Goal: Transaction & Acquisition: Obtain resource

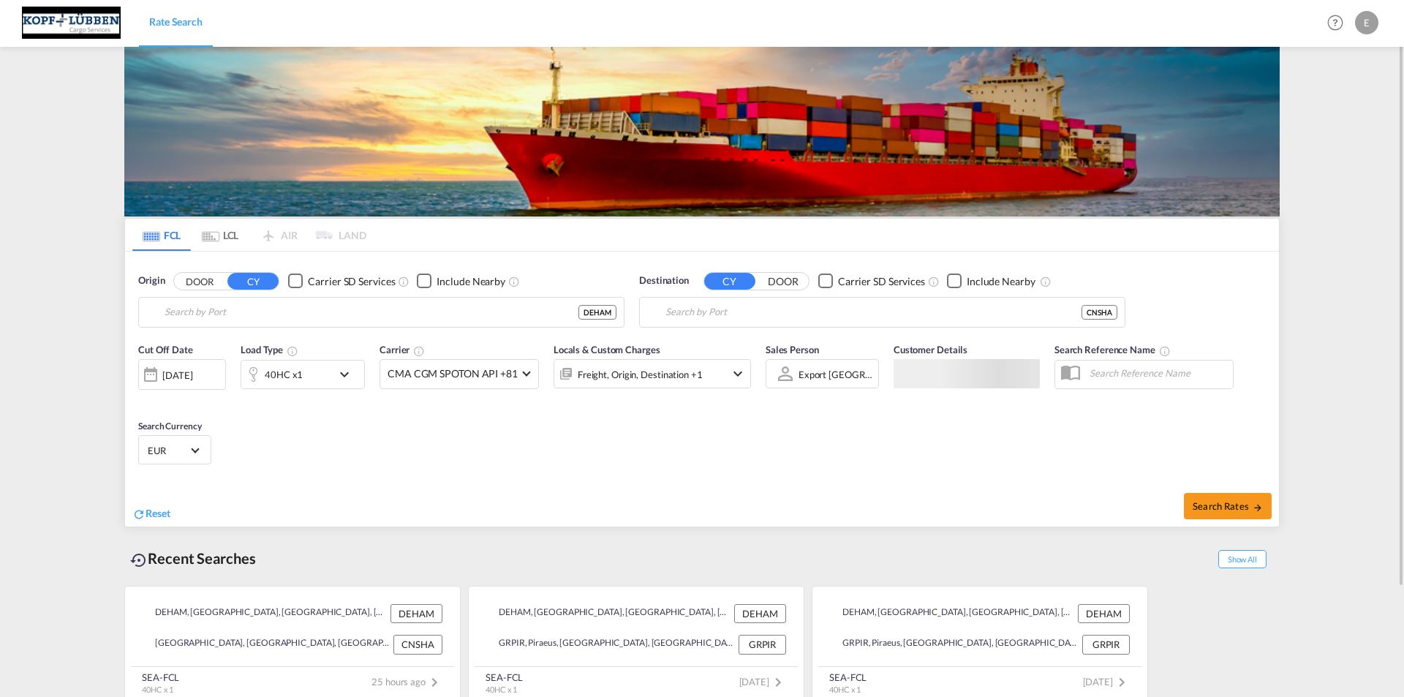
type input "[GEOGRAPHIC_DATA], [GEOGRAPHIC_DATA]"
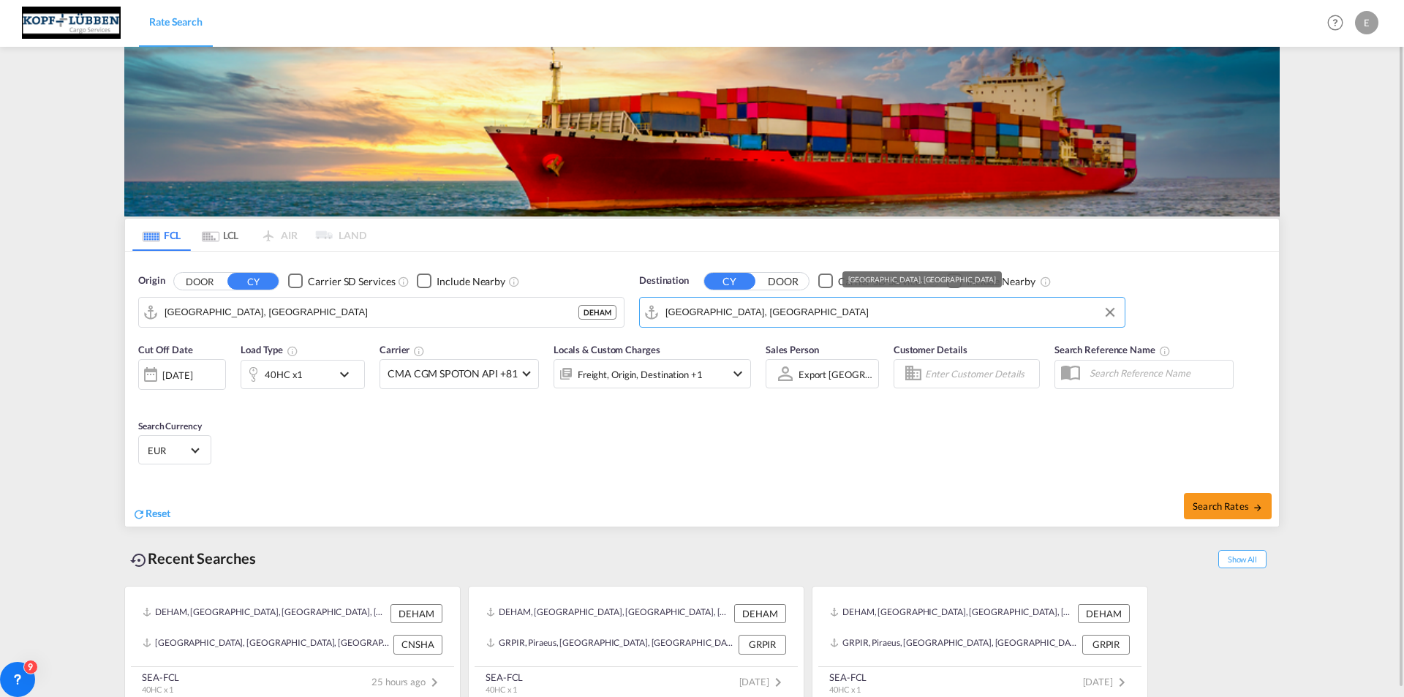
drag, startPoint x: 758, startPoint y: 310, endPoint x: 604, endPoint y: 309, distance: 153.6
click at [604, 309] on div "Origin DOOR CY Carrier SD Services Include Nearby [GEOGRAPHIC_DATA], DEHAM DEHA…" at bounding box center [702, 293] width 1154 height 83
drag, startPoint x: 162, startPoint y: 307, endPoint x: 23, endPoint y: 284, distance: 141.5
click at [23, 284] on md-content "Rate Search Help Resources Product Release E My Profile Logout FCL LCL AIR LAND…" at bounding box center [702, 348] width 1404 height 697
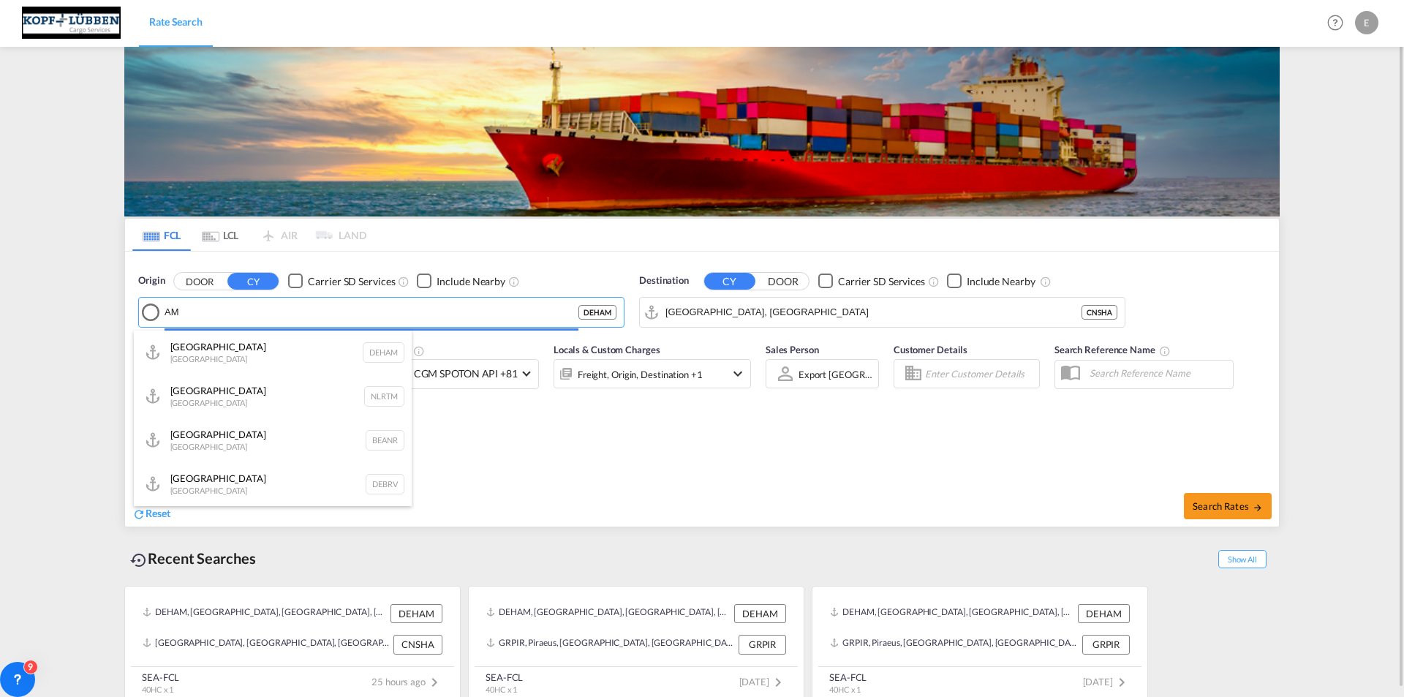
type input "M"
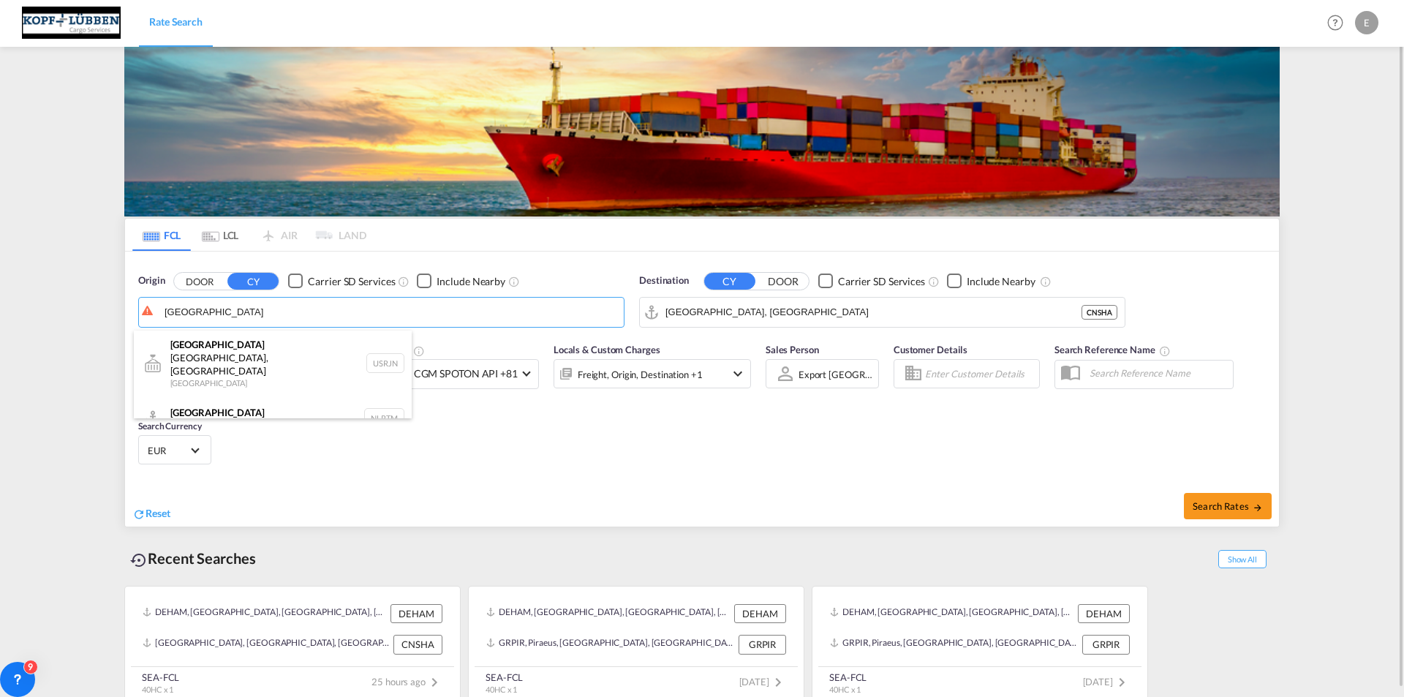
drag, startPoint x: 233, startPoint y: 391, endPoint x: 268, endPoint y: 403, distance: 37.7
click at [232, 396] on div "[GEOGRAPHIC_DATA] [GEOGRAPHIC_DATA] NLRTM" at bounding box center [273, 418] width 278 height 44
type input "[GEOGRAPHIC_DATA], NLRTM"
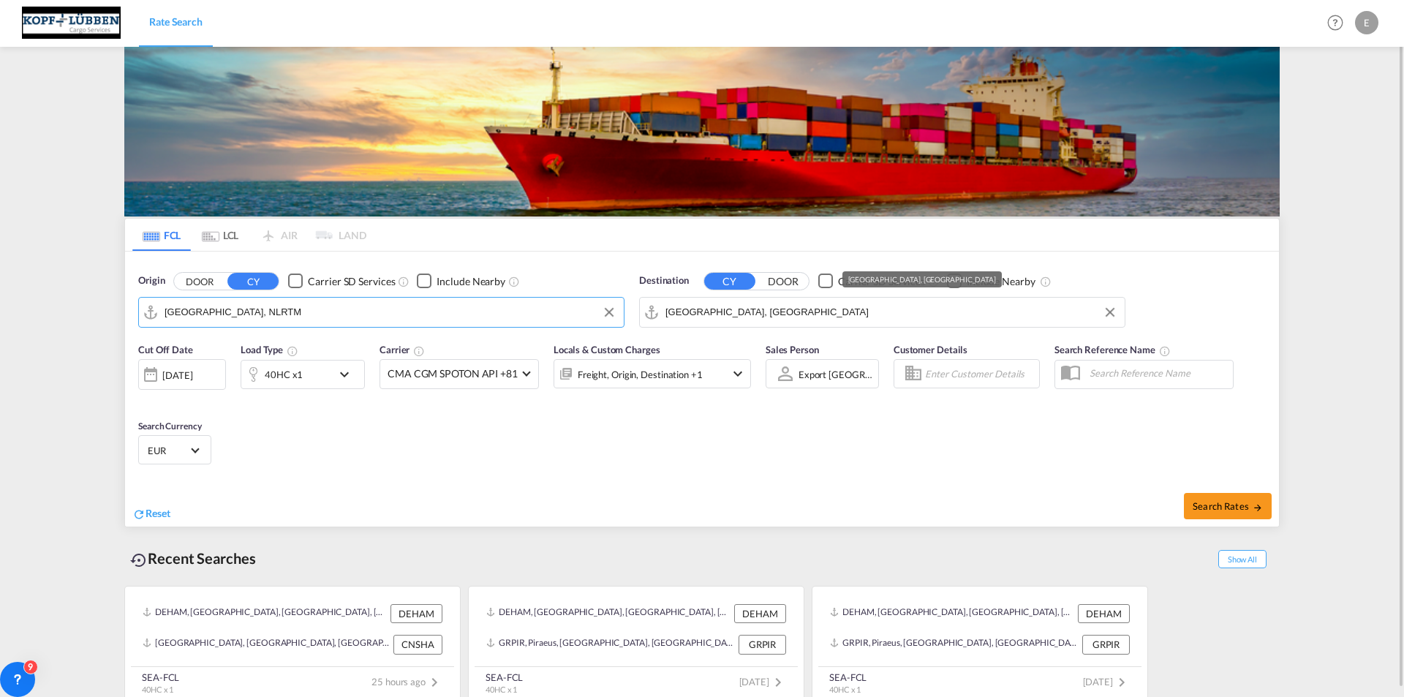
click at [708, 312] on input "[GEOGRAPHIC_DATA], [GEOGRAPHIC_DATA]" at bounding box center [892, 312] width 452 height 22
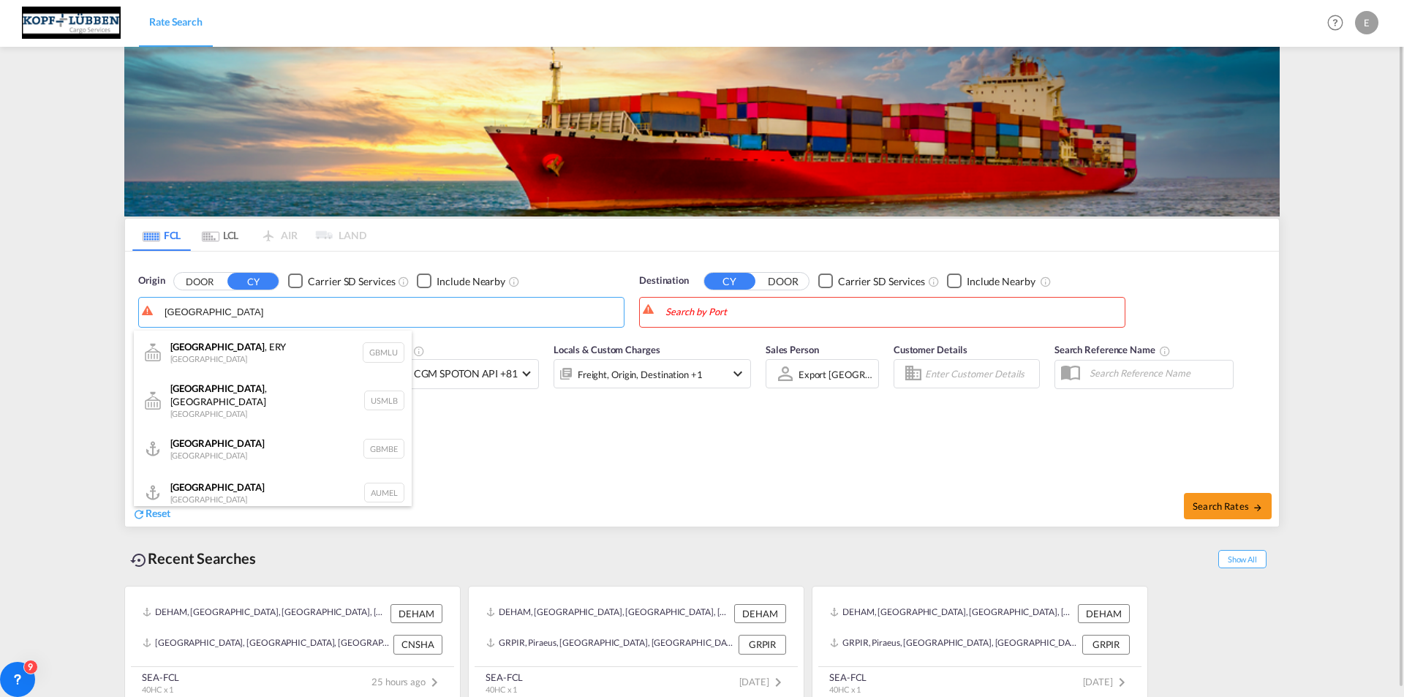
click at [233, 477] on div "[GEOGRAPHIC_DATA] [GEOGRAPHIC_DATA] AUMEL" at bounding box center [273, 493] width 278 height 44
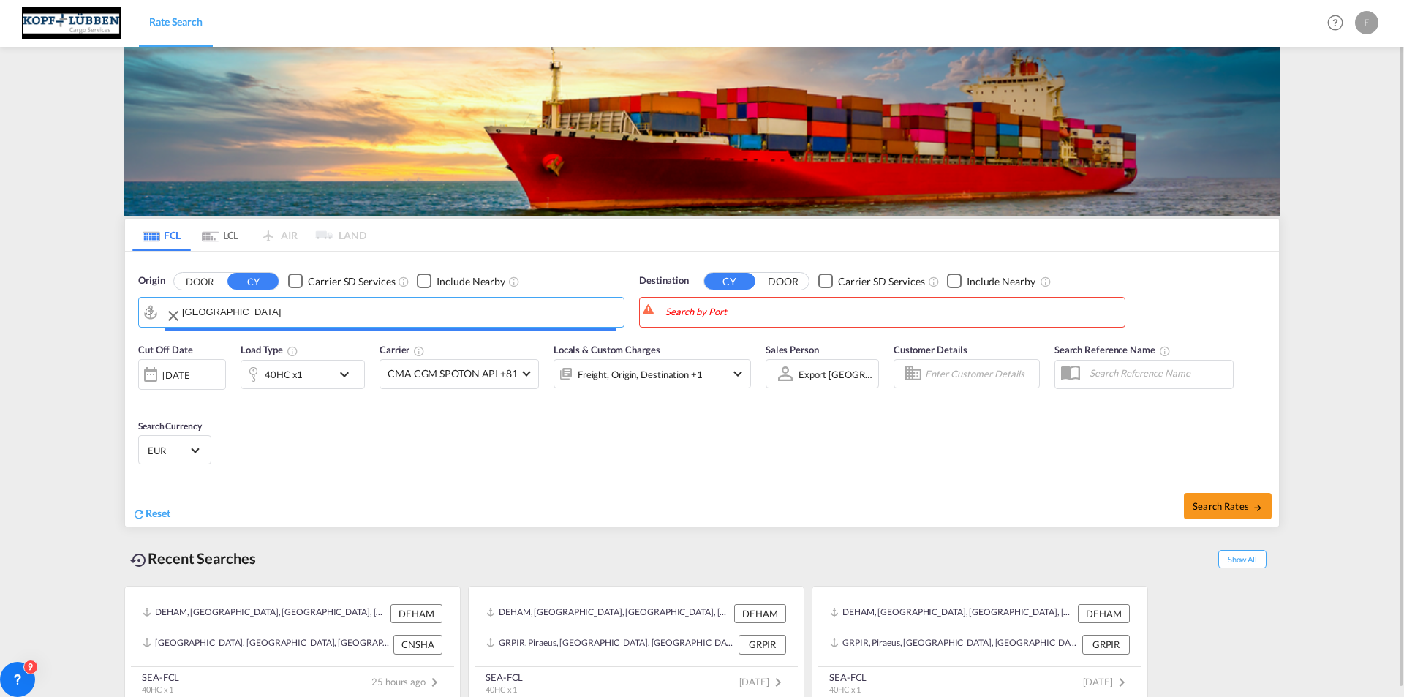
type input "[GEOGRAPHIC_DATA], [GEOGRAPHIC_DATA]"
click at [296, 373] on div "40HC x1" at bounding box center [284, 374] width 38 height 20
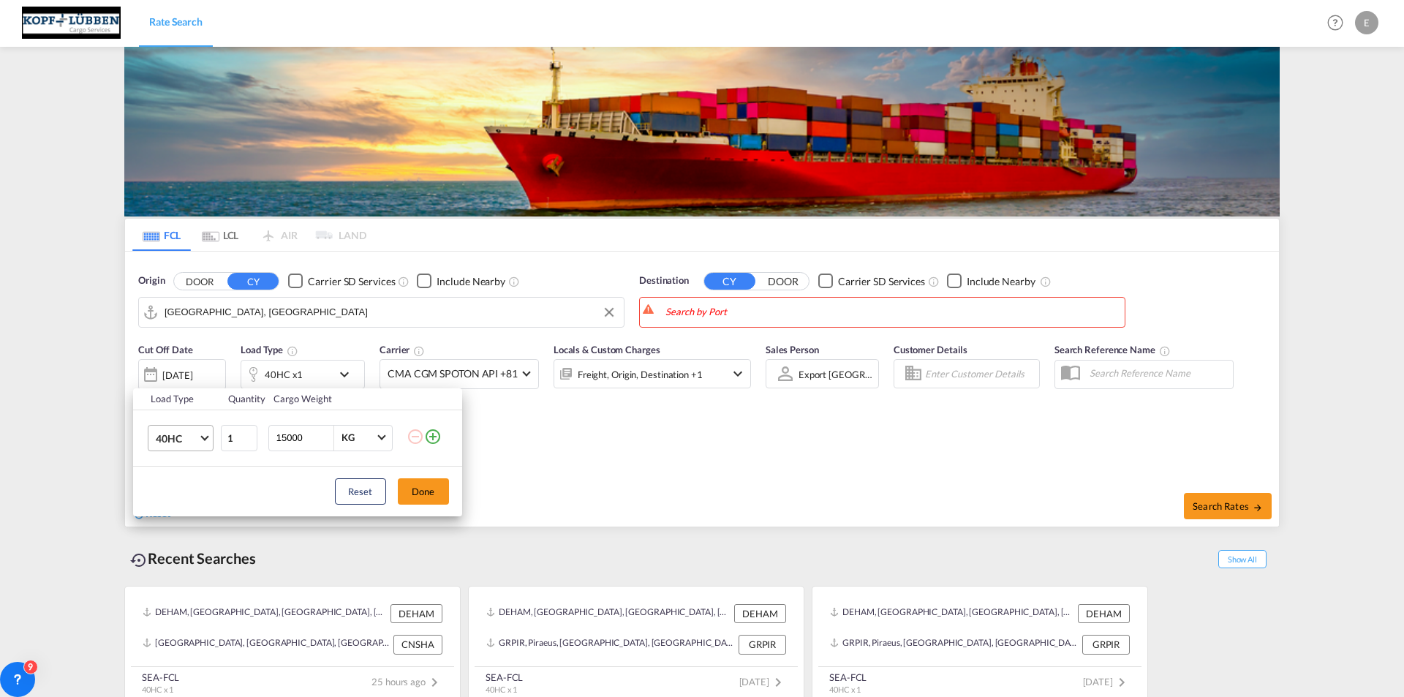
click at [200, 440] on md-select-value "40HC" at bounding box center [183, 438] width 59 height 25
click at [173, 369] on div "20GP" at bounding box center [168, 368] width 26 height 15
drag, startPoint x: 305, startPoint y: 445, endPoint x: 229, endPoint y: 435, distance: 76.7
click at [229, 435] on tr "20GP 1 15000 KG KG" at bounding box center [297, 438] width 329 height 56
type input "6000"
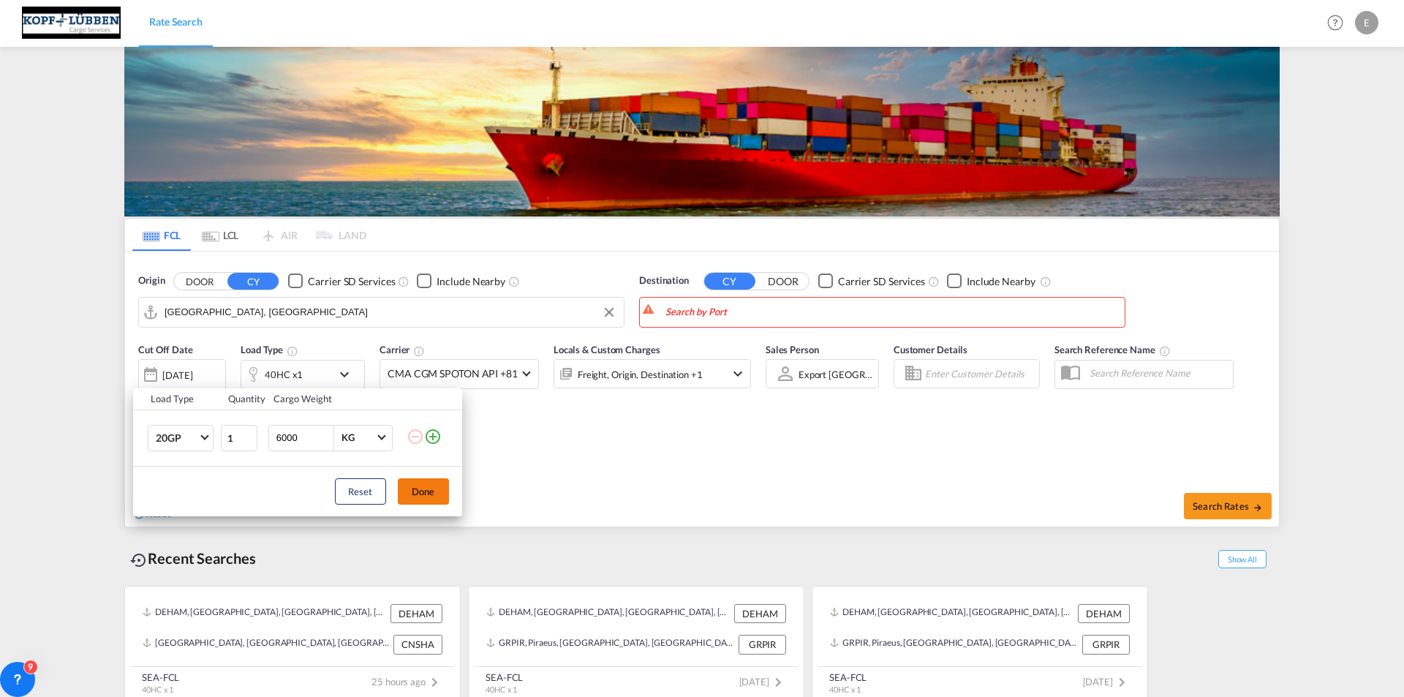
click at [428, 495] on button "Done" at bounding box center [423, 491] width 51 height 26
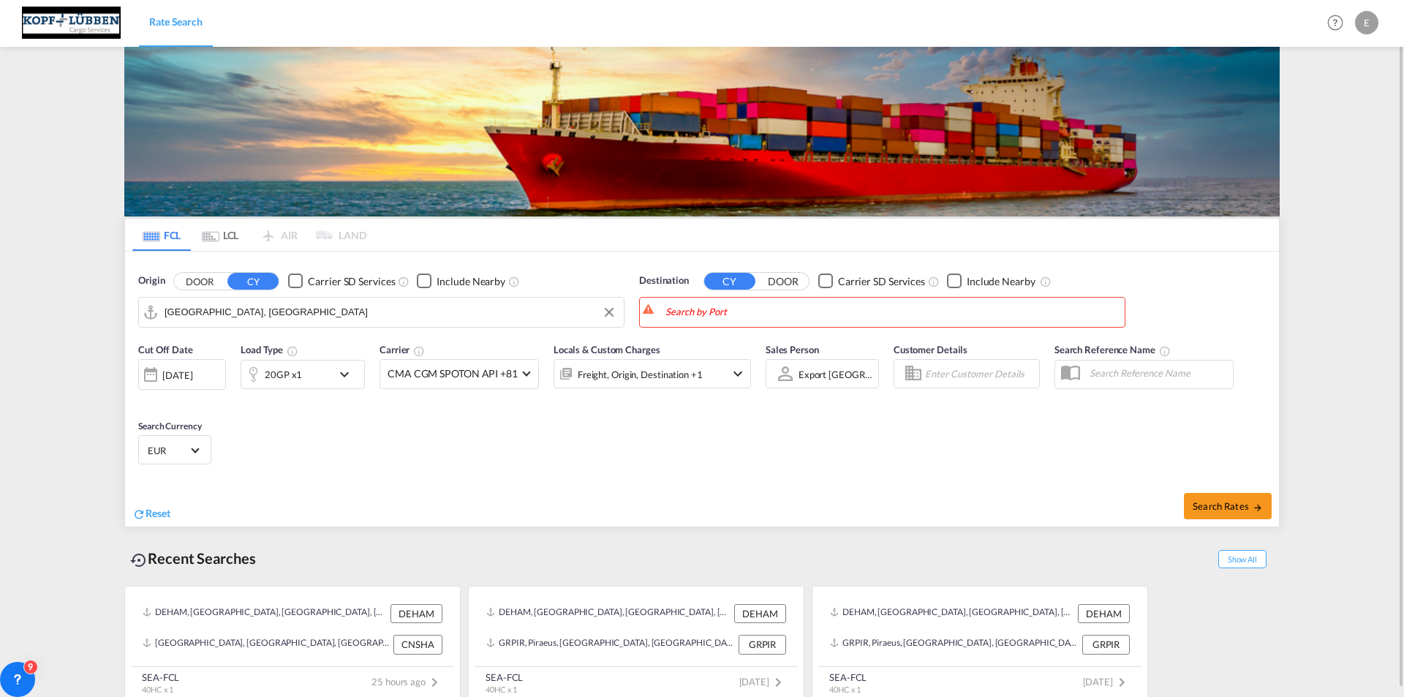
click at [708, 375] on div "Freight, Origin, Destination +1" at bounding box center [653, 373] width 198 height 29
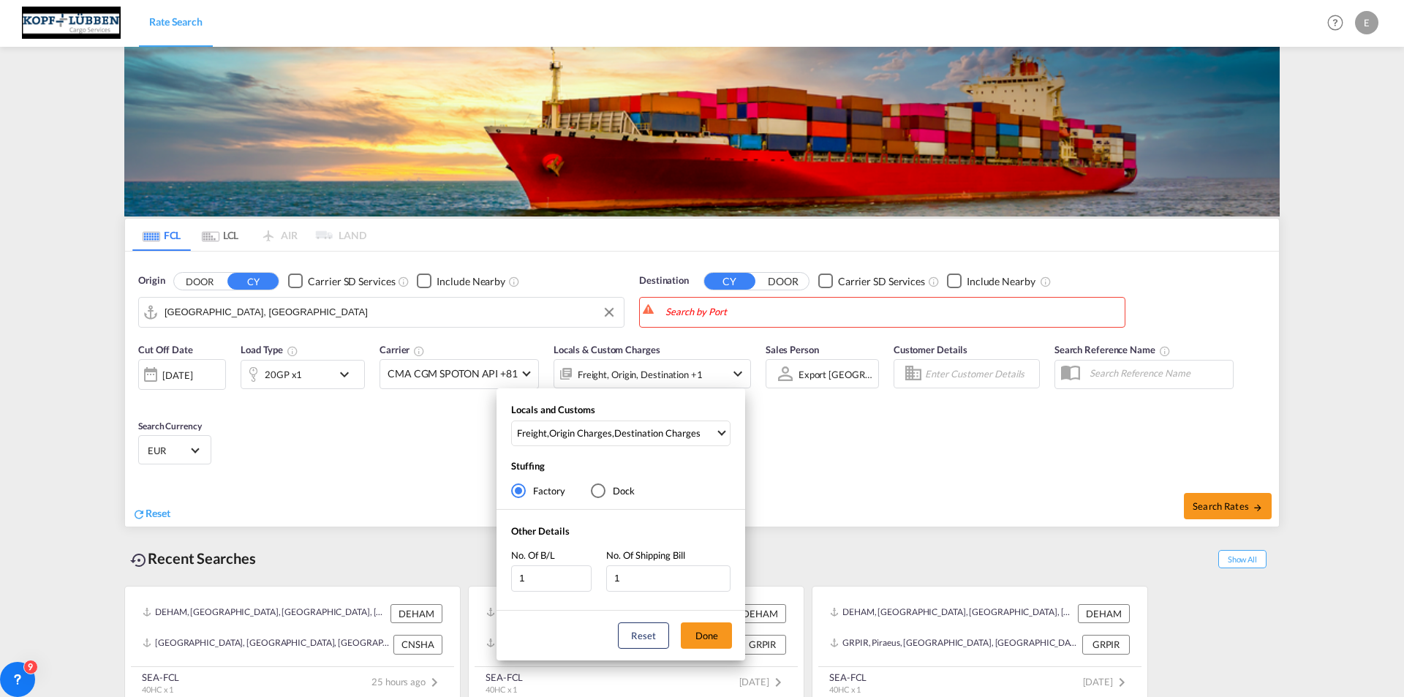
click at [707, 373] on div "Locals and Customs Freight , Origin Charges , Destination Charges Clear All Sel…" at bounding box center [702, 348] width 1404 height 697
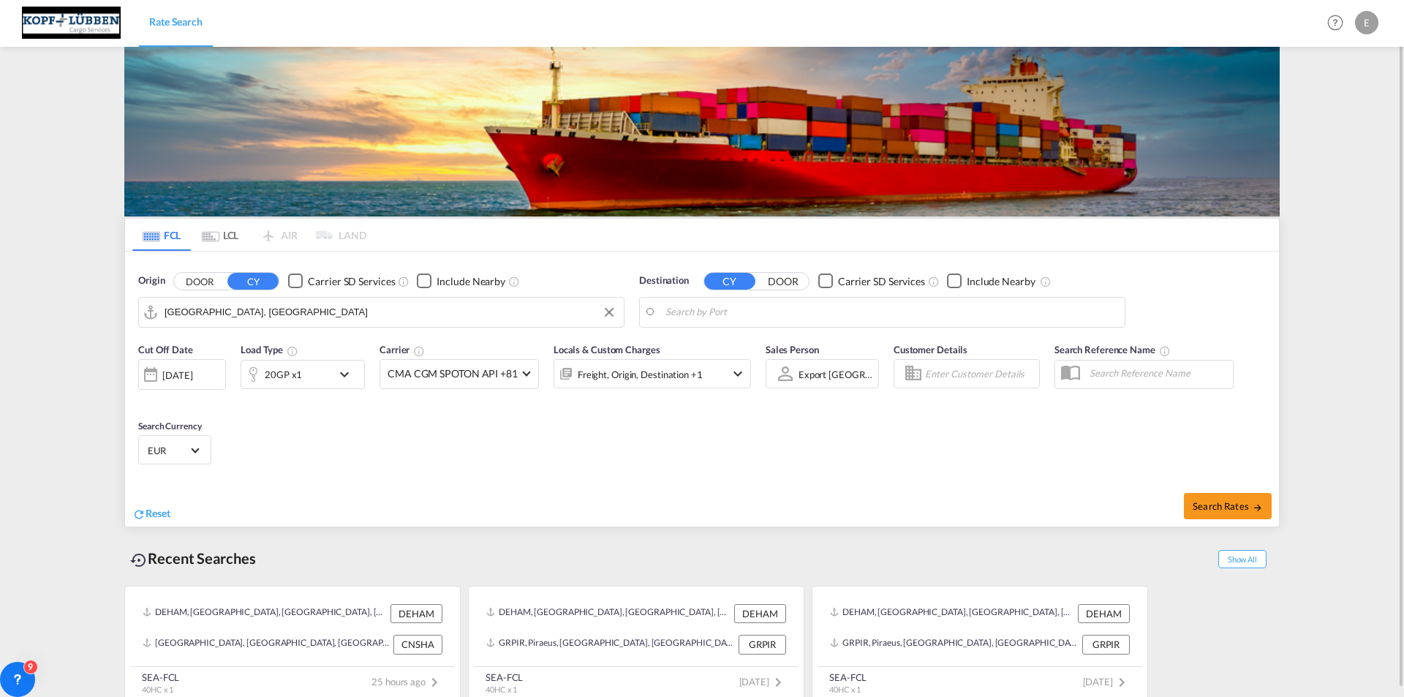
click at [654, 317] on md-input-container "Shanghai, CNSHA" at bounding box center [882, 312] width 485 height 29
click at [683, 303] on body "Rate Search Rate Search Help Resources Product Release E My Profile Logout FCL …" at bounding box center [702, 348] width 1404 height 697
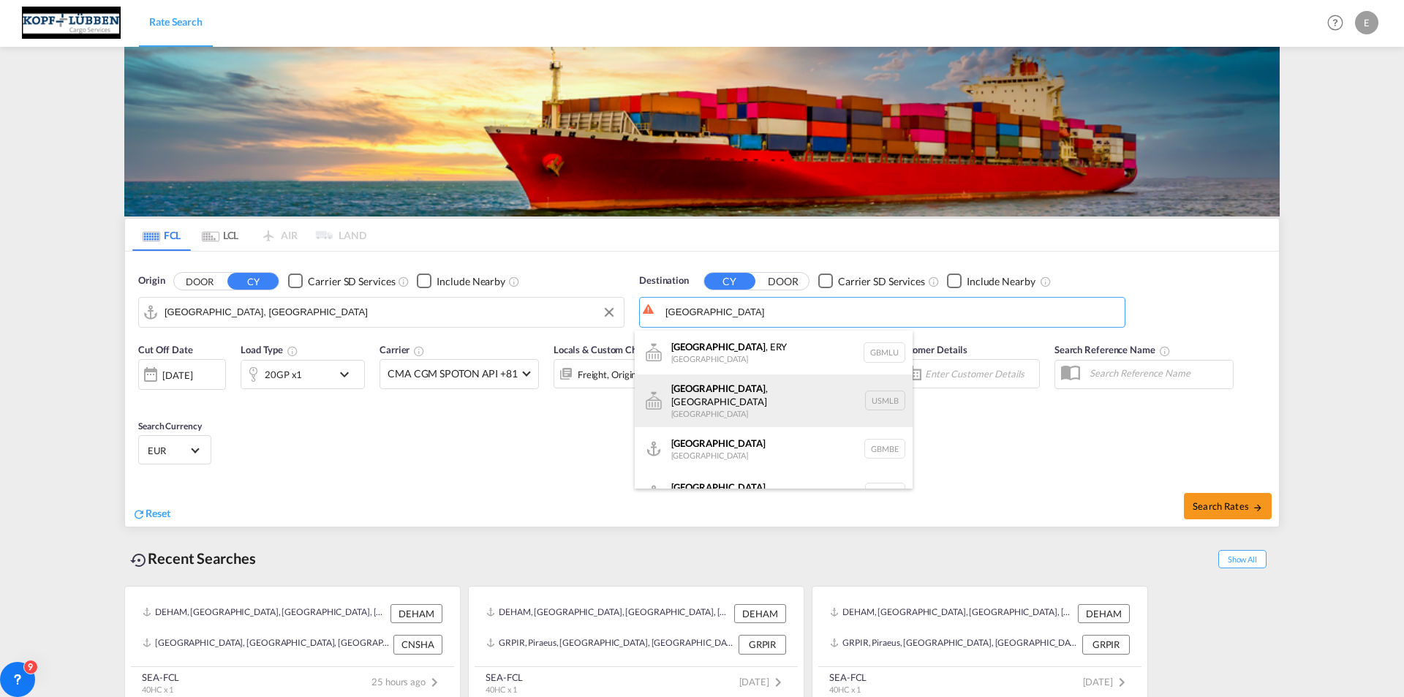
scroll to position [18, 0]
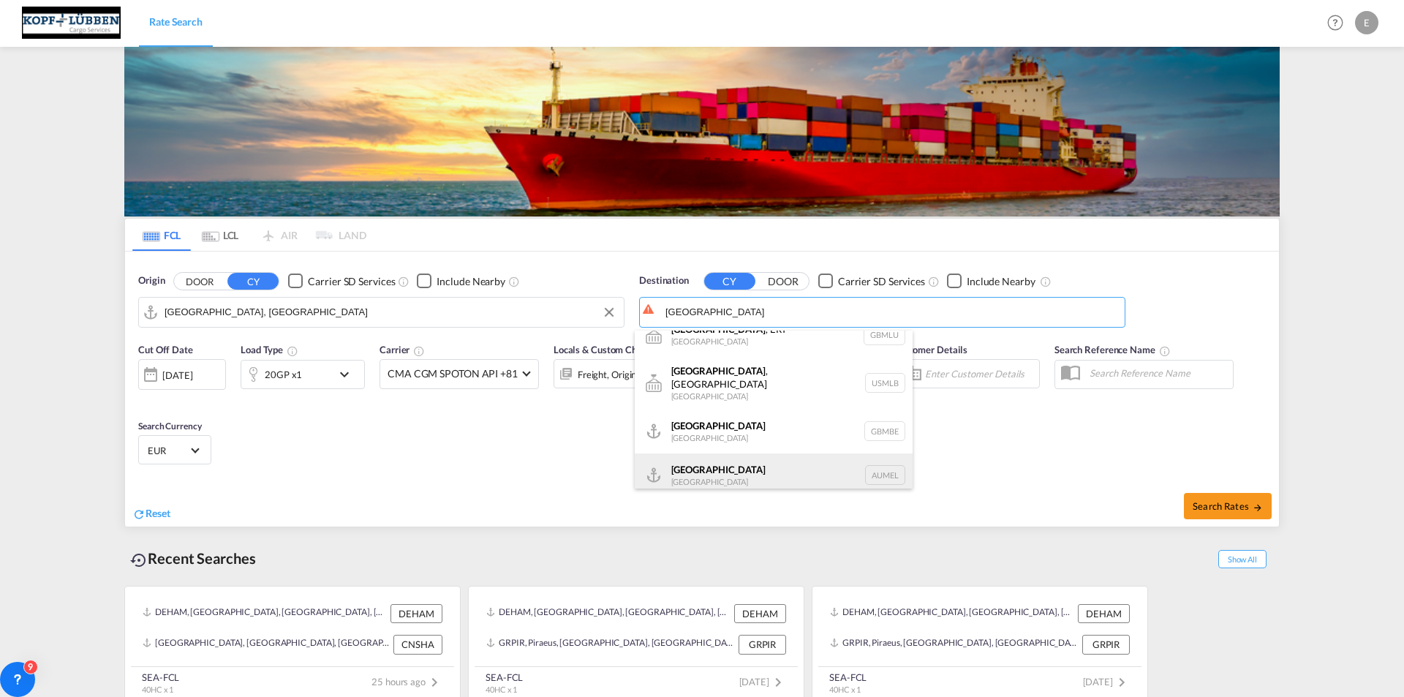
click at [704, 456] on div "[GEOGRAPHIC_DATA] [GEOGRAPHIC_DATA] AUMEL" at bounding box center [774, 476] width 278 height 44
type input "[GEOGRAPHIC_DATA], [GEOGRAPHIC_DATA]"
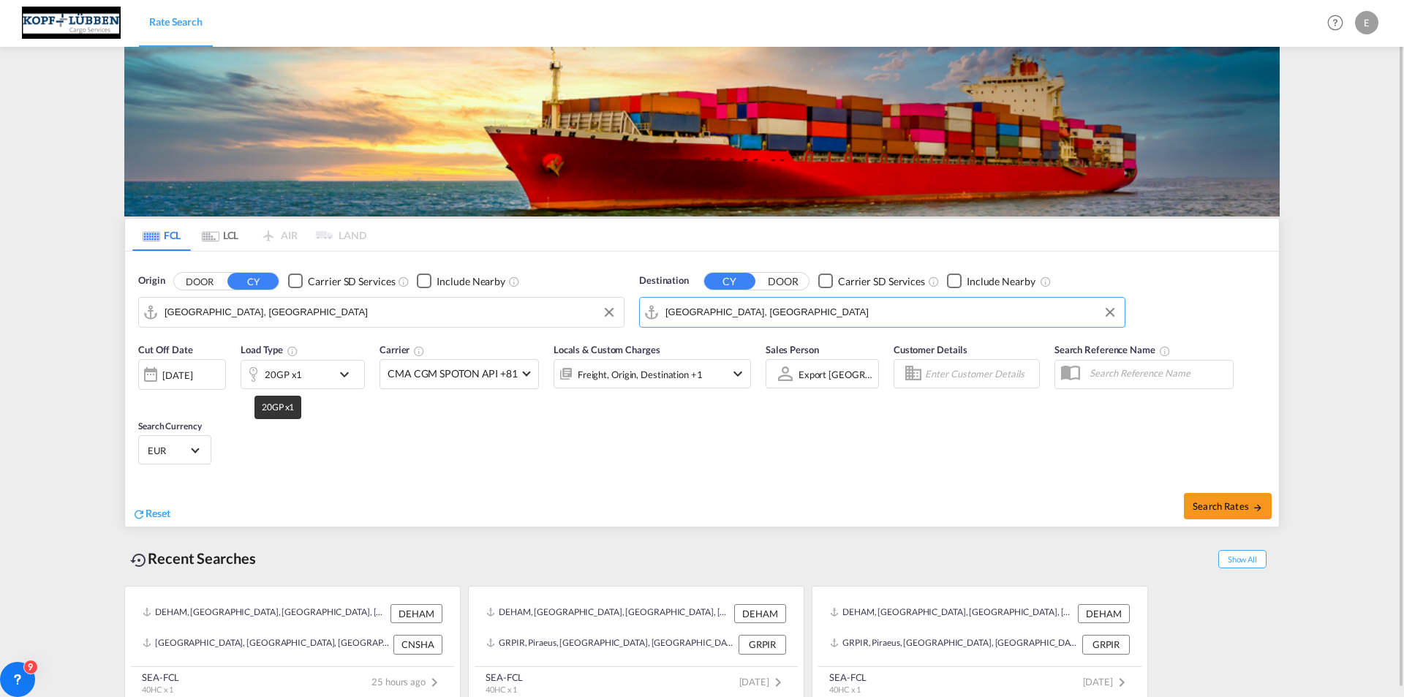
click at [290, 380] on div "20GP x1" at bounding box center [283, 374] width 37 height 20
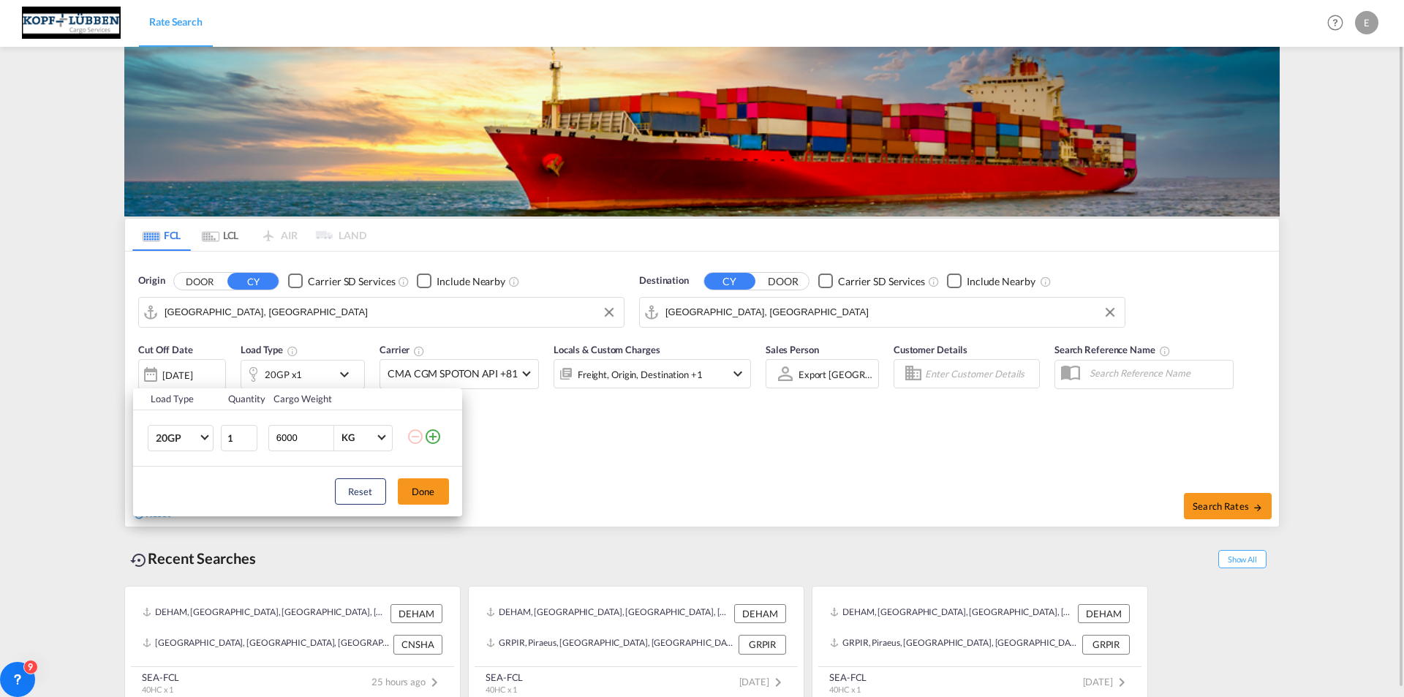
click at [422, 489] on button "Done" at bounding box center [423, 491] width 51 height 26
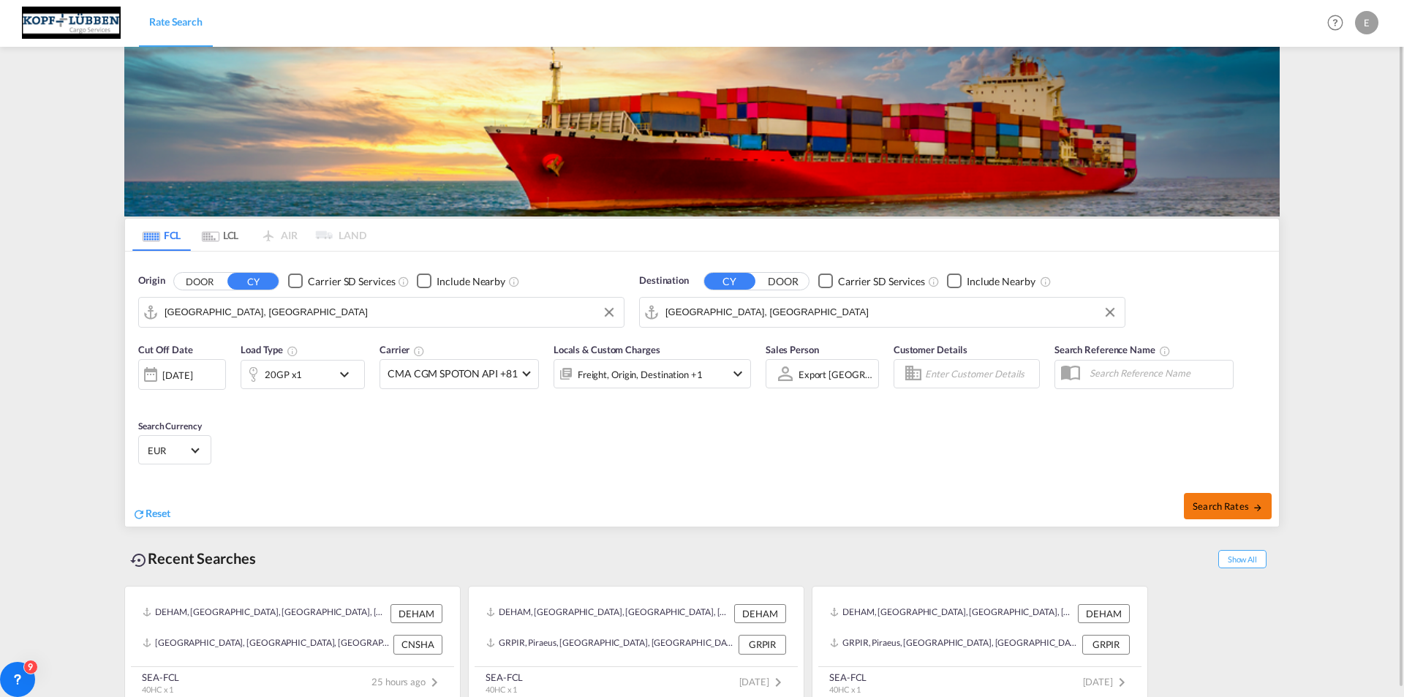
click at [1206, 506] on span "Search Rates" at bounding box center [1228, 506] width 70 height 12
click at [8, 336] on md-content "Rate Search Help Resources Product Release E My Profile Logout FCL LCL AIR LAND…" at bounding box center [702, 348] width 1404 height 697
drag, startPoint x: 266, startPoint y: 315, endPoint x: 119, endPoint y: 298, distance: 148.7
click at [124, 298] on ms-widget-front "FCL LCL AIR LAND FCL LCL AIR LAND Origin DOOR CY Carrier SD Services Include Ne…" at bounding box center [702, 372] width 1156 height 309
type input "h"
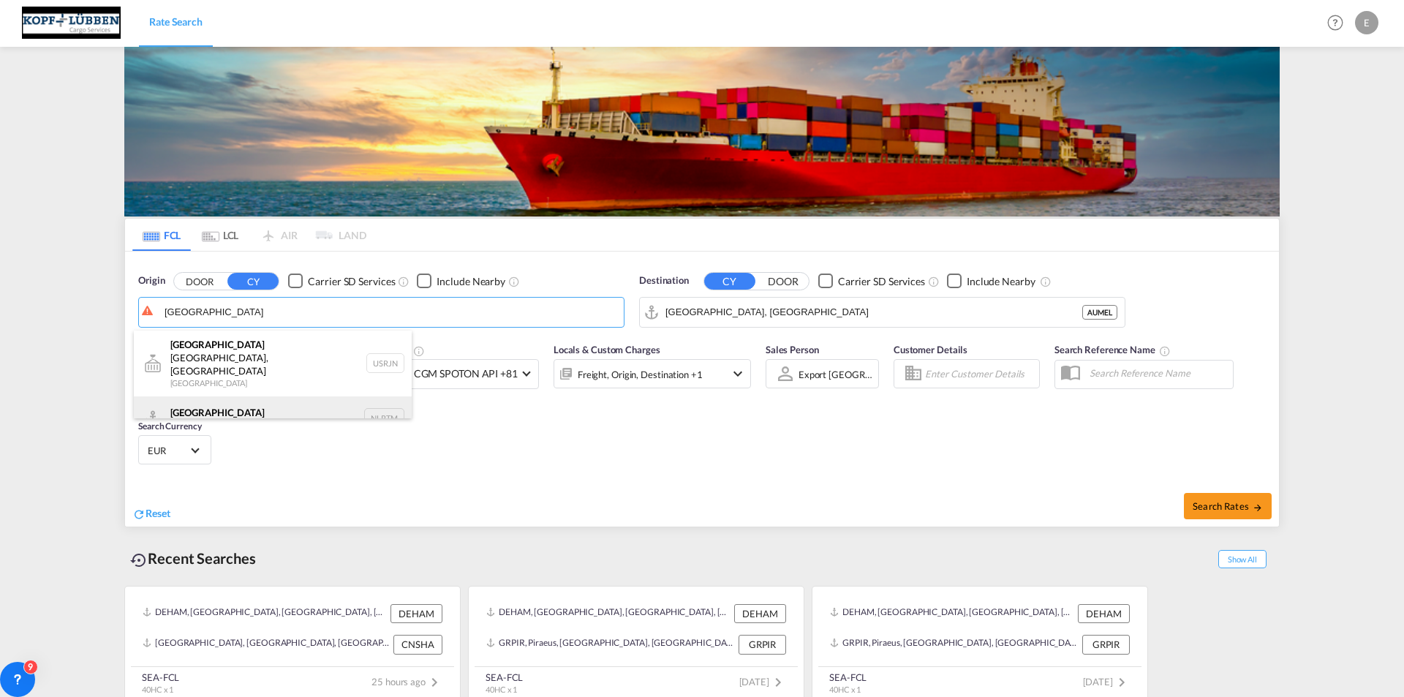
click at [245, 396] on div "[GEOGRAPHIC_DATA] [GEOGRAPHIC_DATA] NLRTM" at bounding box center [273, 418] width 278 height 44
type input "[GEOGRAPHIC_DATA], NLRTM"
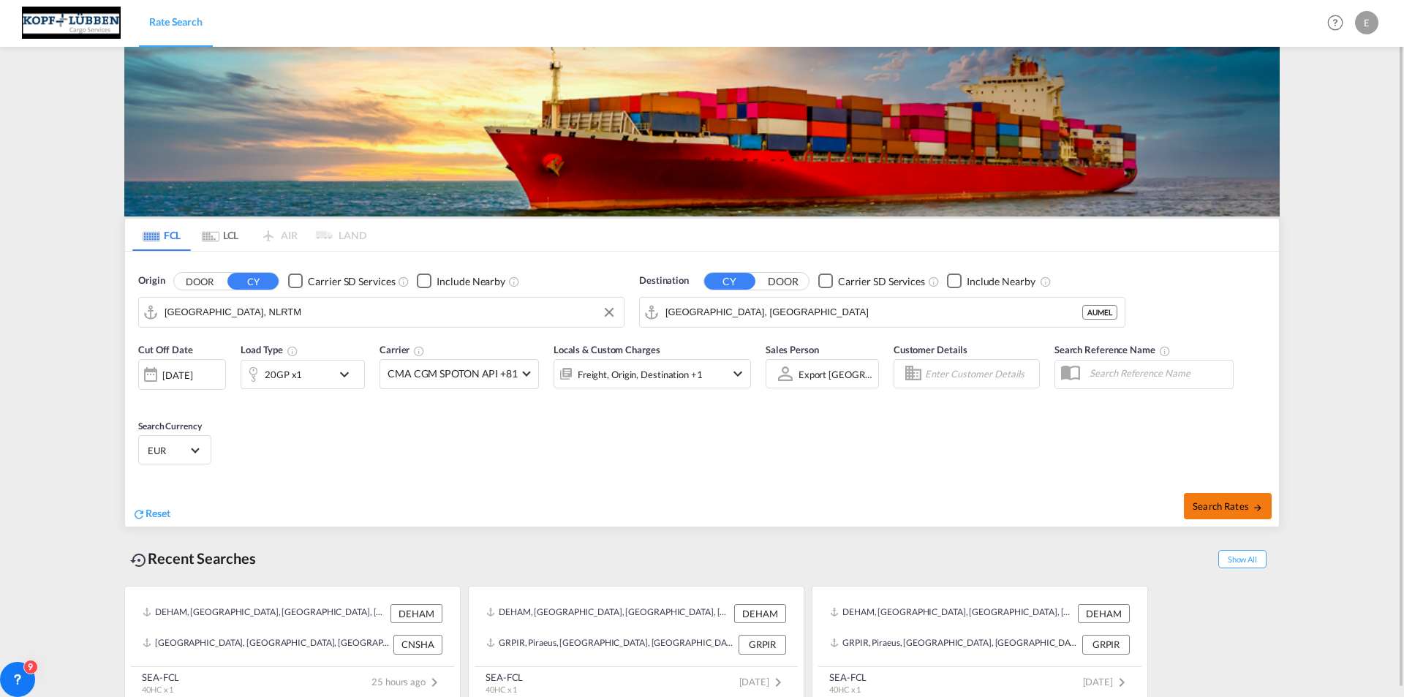
click at [1200, 498] on button "Search Rates" at bounding box center [1228, 506] width 88 height 26
type input "NLRTM to AUMEL / [DATE]"
